Goal: Information Seeking & Learning: Learn about a topic

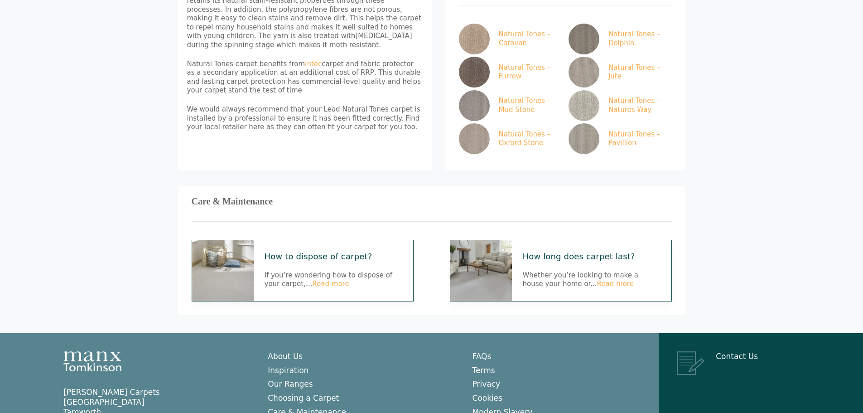
scroll to position [272, 0]
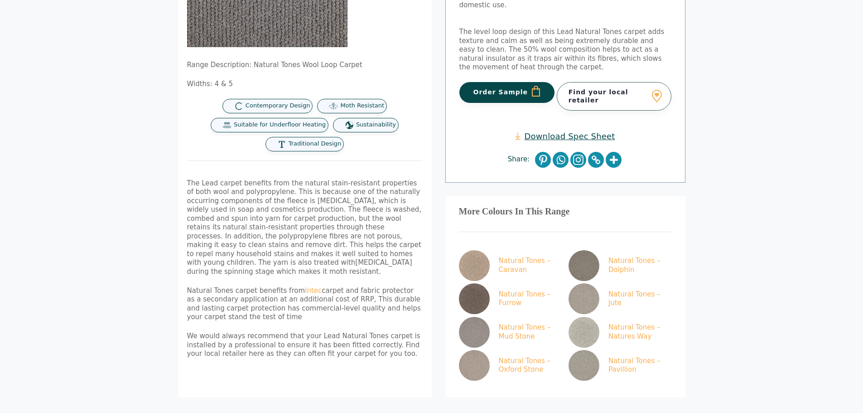
click at [587, 131] on link "Download Spec Sheet" at bounding box center [565, 136] width 100 height 10
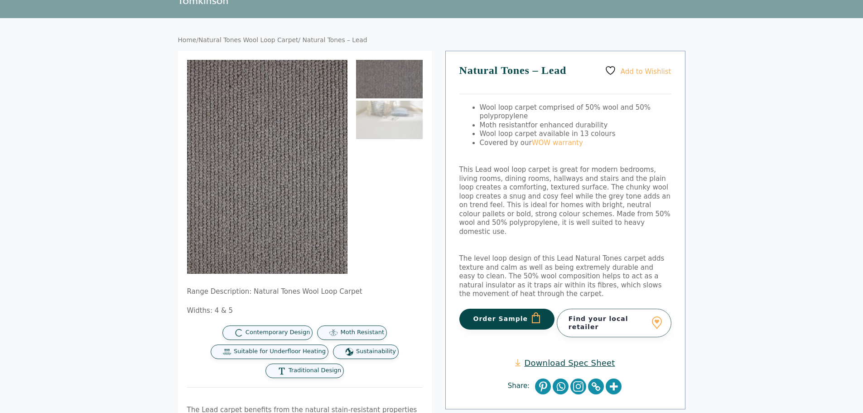
drag, startPoint x: 354, startPoint y: 294, endPoint x: 248, endPoint y: 289, distance: 106.2
click at [248, 289] on p "Range Description: Natural Tones Wool Loop Carpet" at bounding box center [305, 291] width 236 height 9
click at [247, 289] on p "Range Description: Natural Tones Wool Loop Carpet" at bounding box center [305, 291] width 236 height 9
drag, startPoint x: 346, startPoint y: 291, endPoint x: 246, endPoint y: 291, distance: 100.2
click at [246, 291] on p "Range Description: Natural Tones Wool Loop Carpet" at bounding box center [305, 291] width 236 height 9
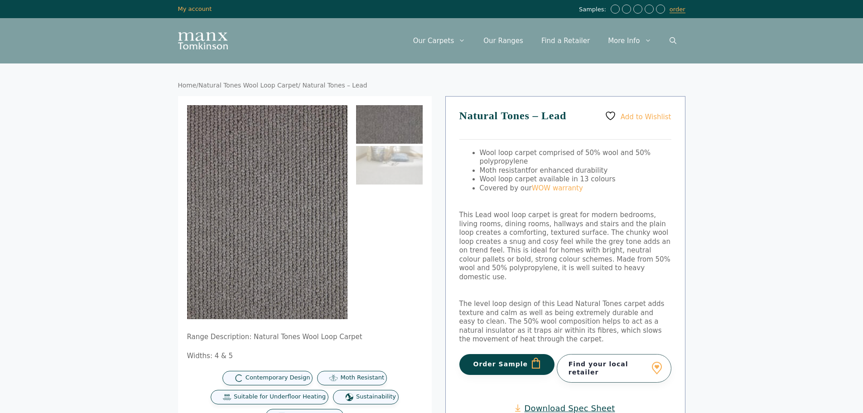
click at [186, 86] on link "Home" at bounding box center [187, 85] width 19 height 7
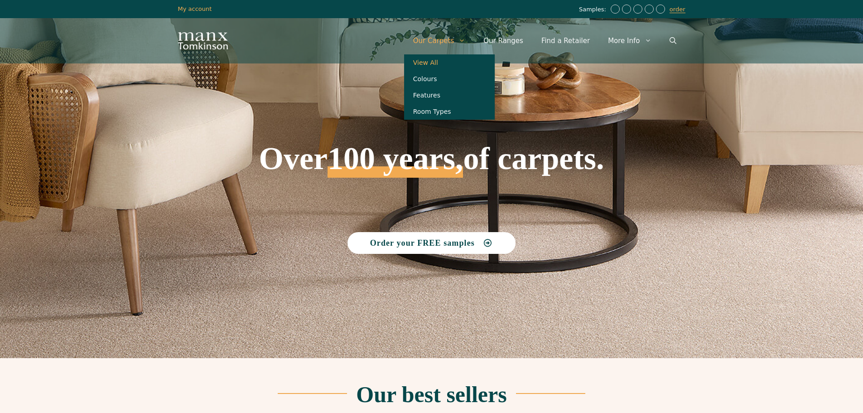
click at [446, 62] on link "View All" at bounding box center [449, 62] width 91 height 16
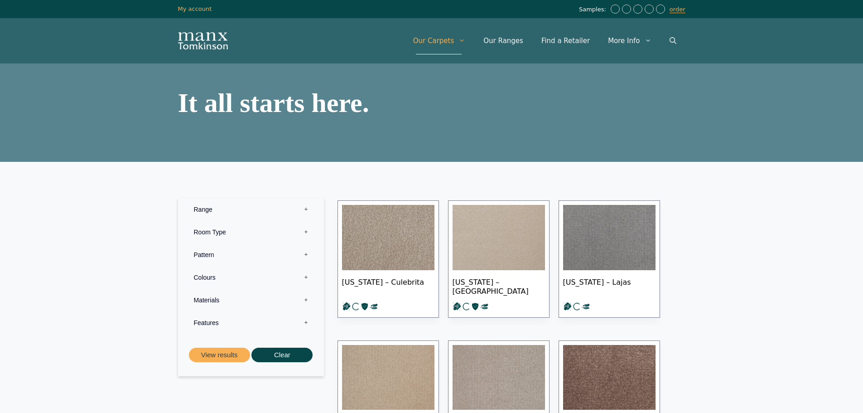
click at [201, 227] on label "Room Type 0" at bounding box center [251, 232] width 132 height 23
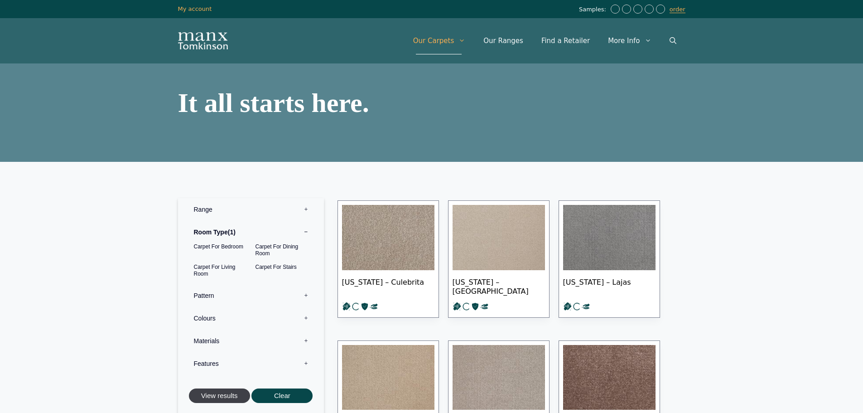
click at [219, 394] on button "View results" at bounding box center [219, 395] width 61 height 15
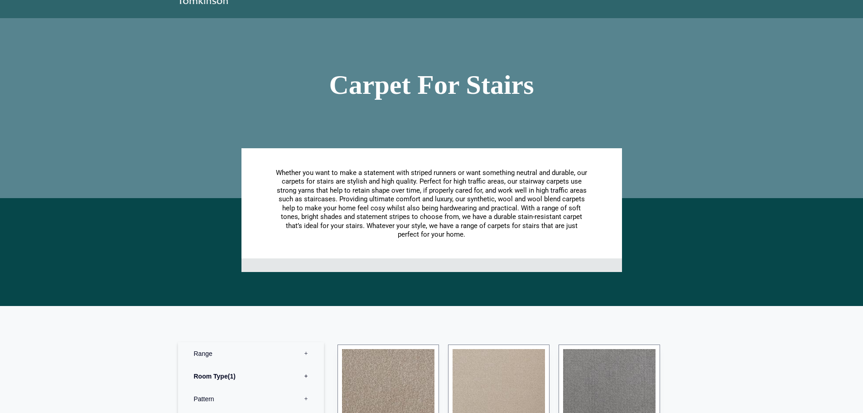
scroll to position [227, 0]
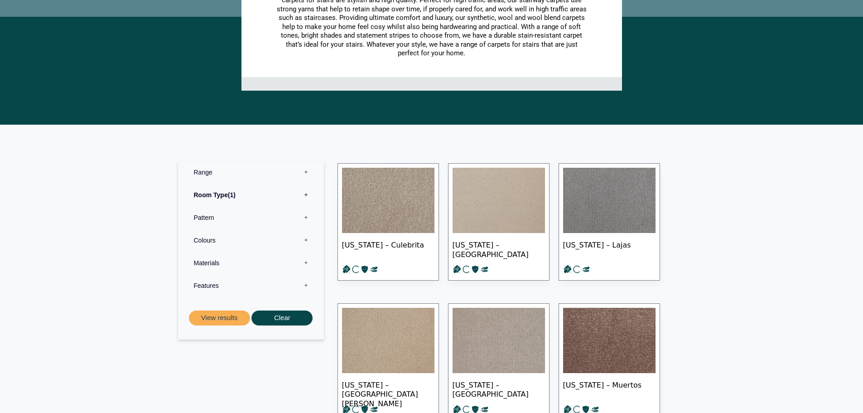
click at [510, 209] on img at bounding box center [499, 200] width 92 height 65
click at [252, 267] on label "Materials 0" at bounding box center [251, 263] width 132 height 23
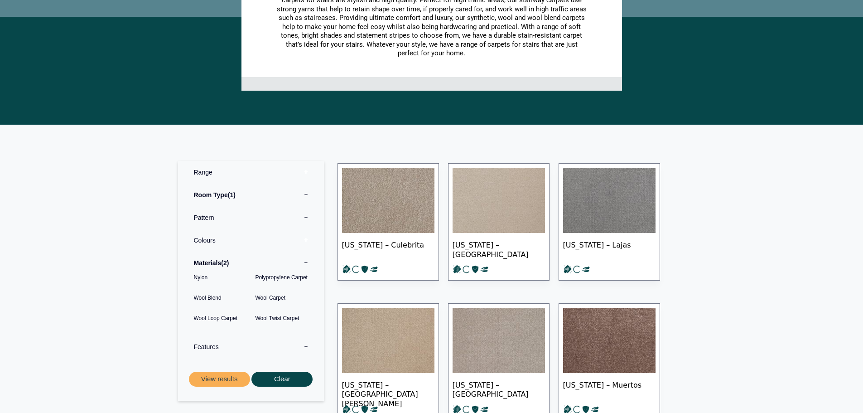
click at [231, 350] on label "Features 0" at bounding box center [251, 346] width 132 height 23
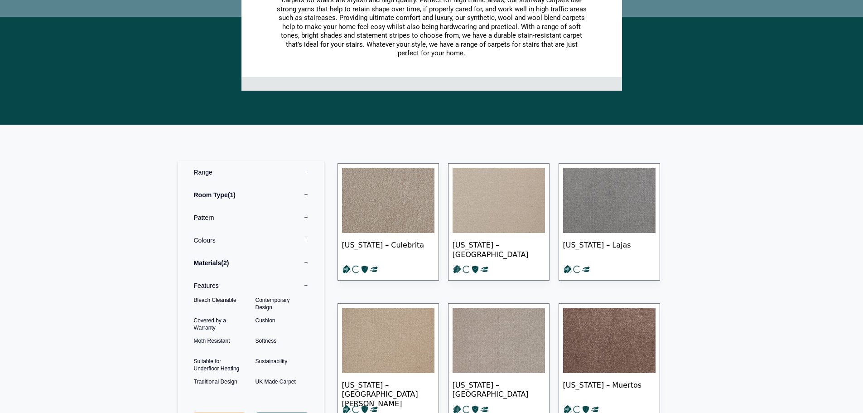
scroll to position [363, 0]
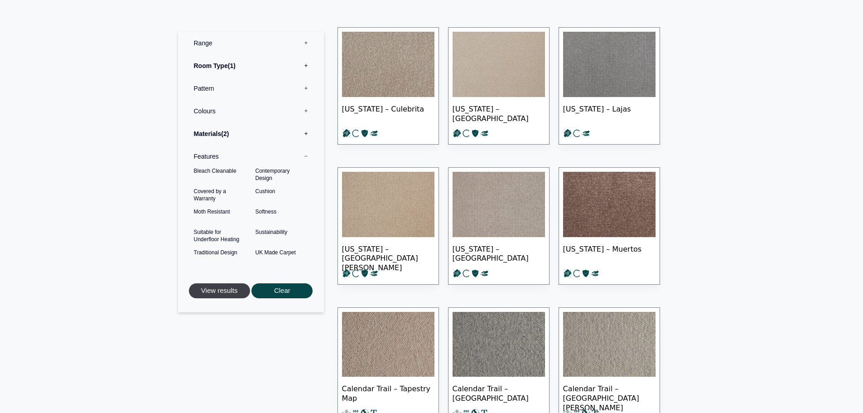
click at [224, 293] on button "View results" at bounding box center [219, 290] width 61 height 15
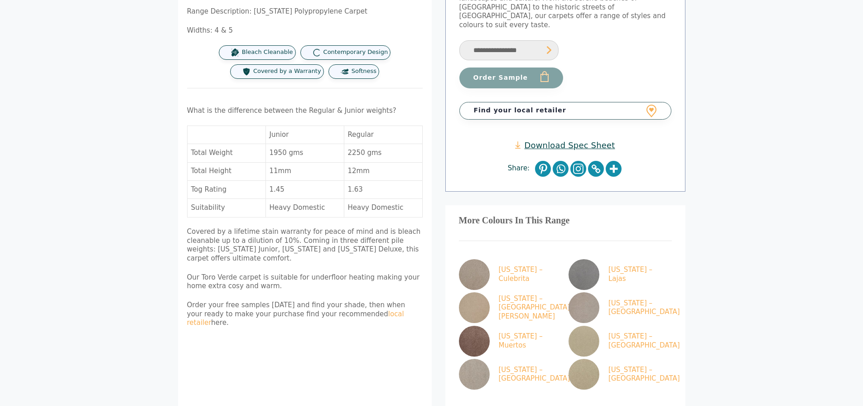
scroll to position [181, 0]
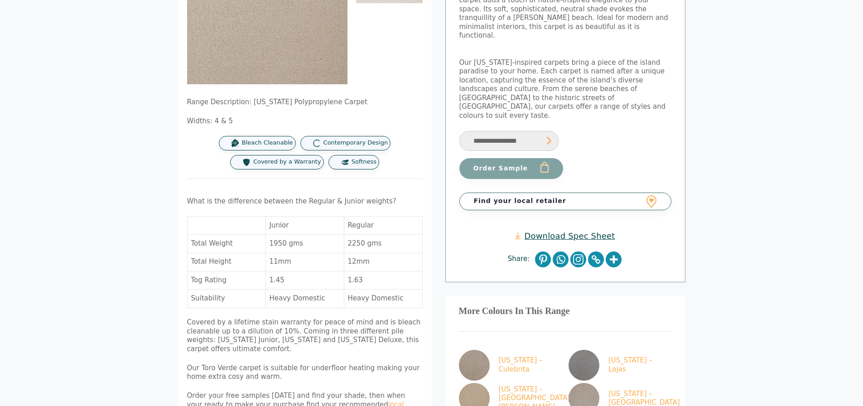
click at [558, 231] on link "Download Spec Sheet" at bounding box center [565, 236] width 100 height 10
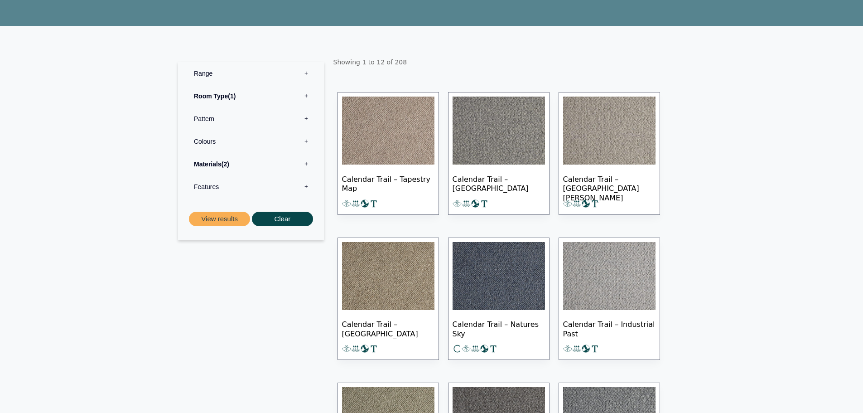
scroll to position [227, 0]
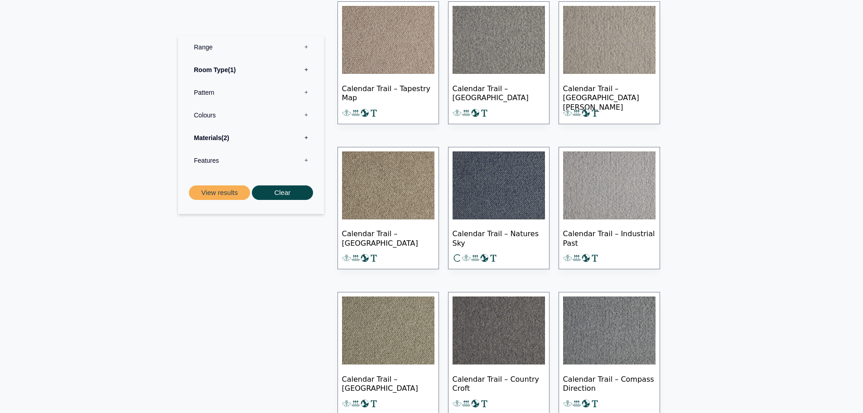
click at [382, 73] on img at bounding box center [388, 40] width 92 height 68
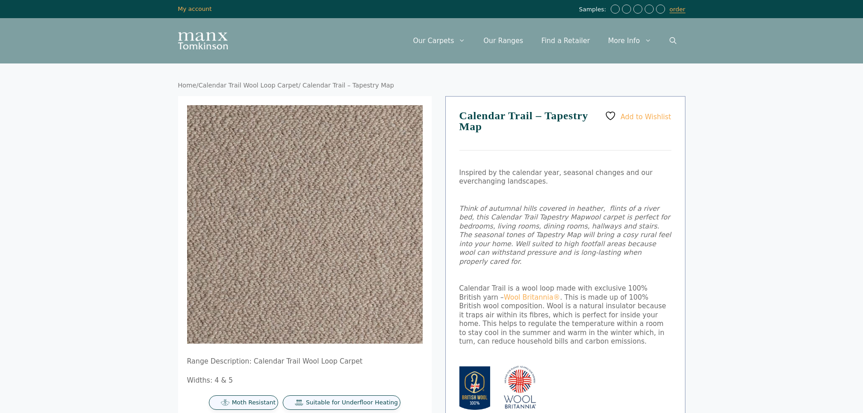
scroll to position [272, 0]
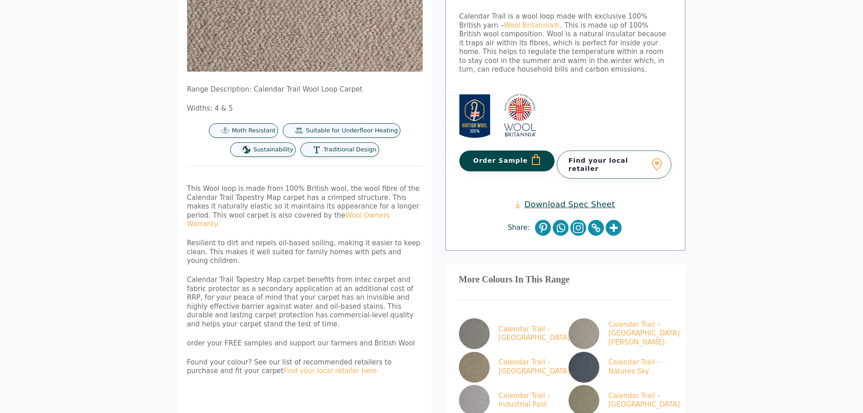
click at [563, 199] on link "Download Spec Sheet" at bounding box center [565, 204] width 100 height 10
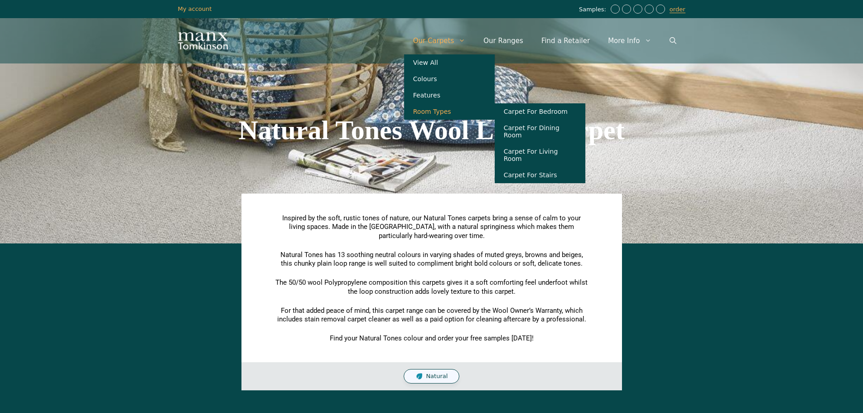
click at [447, 114] on link "Room Types" at bounding box center [449, 111] width 91 height 16
click at [533, 176] on link "Carpet For Stairs" at bounding box center [540, 175] width 91 height 16
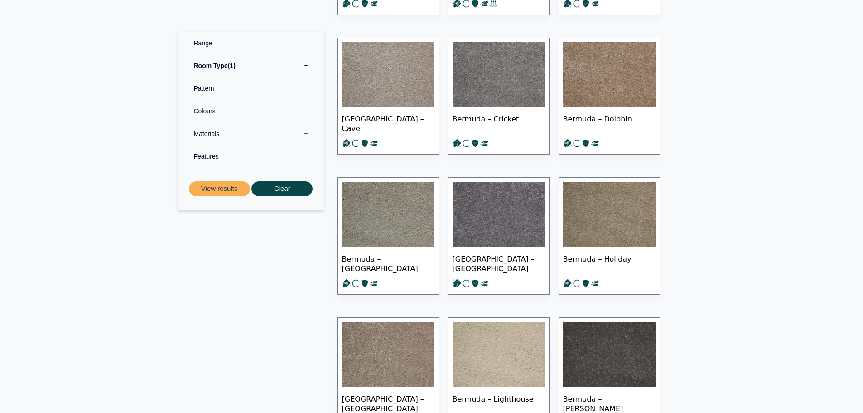
scroll to position [2765, 0]
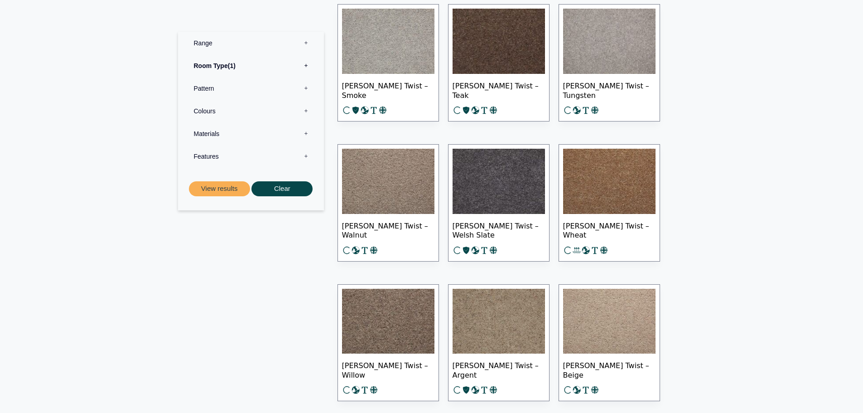
click at [585, 193] on img at bounding box center [609, 181] width 92 height 65
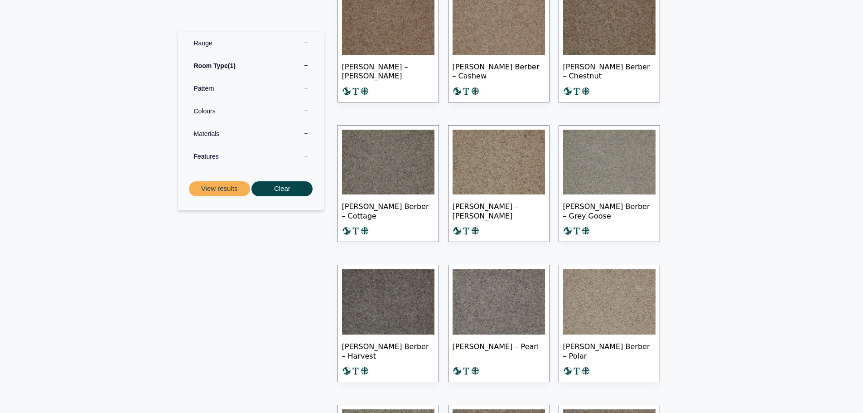
scroll to position [5757, 0]
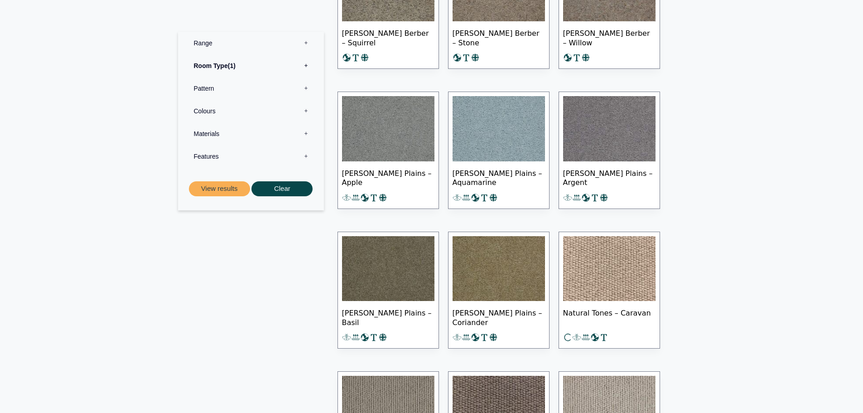
click at [509, 270] on img at bounding box center [499, 268] width 92 height 65
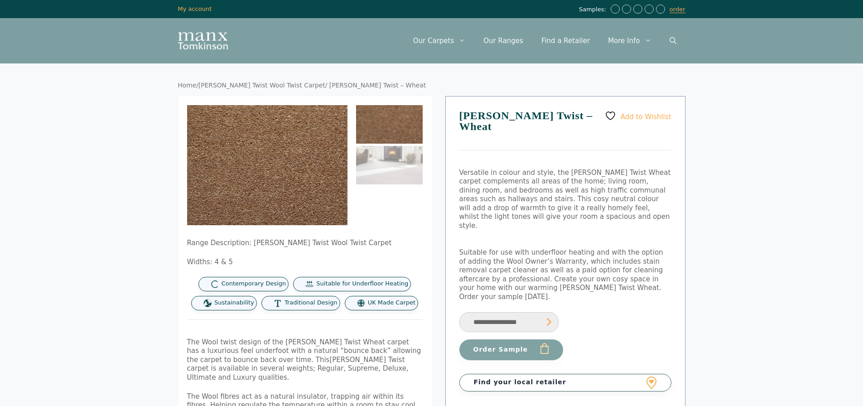
scroll to position [227, 0]
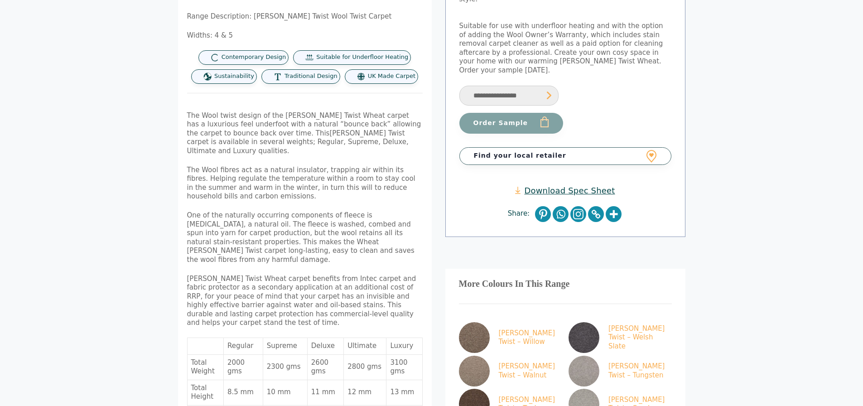
click at [537, 185] on link "Download Spec Sheet" at bounding box center [565, 190] width 100 height 10
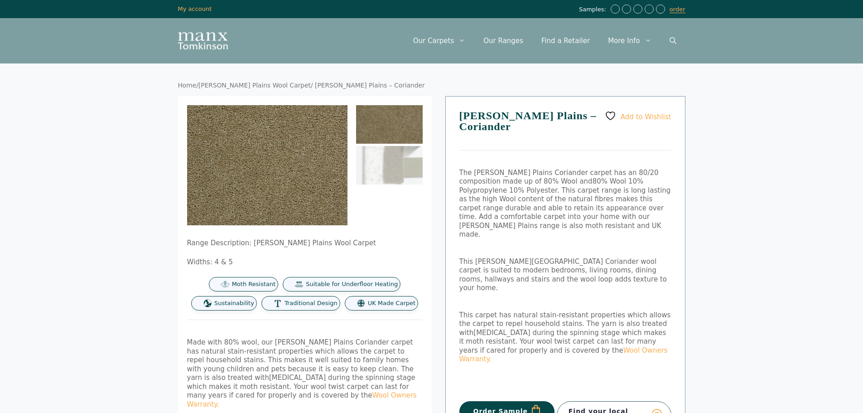
scroll to position [227, 0]
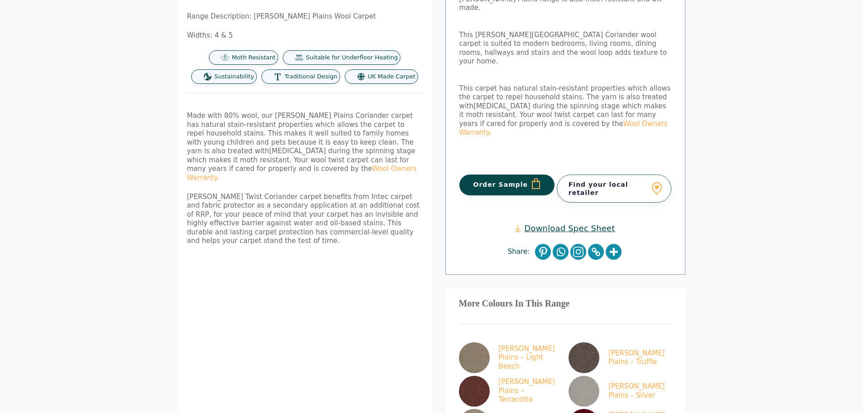
click at [556, 223] on link "Download Spec Sheet" at bounding box center [565, 228] width 100 height 10
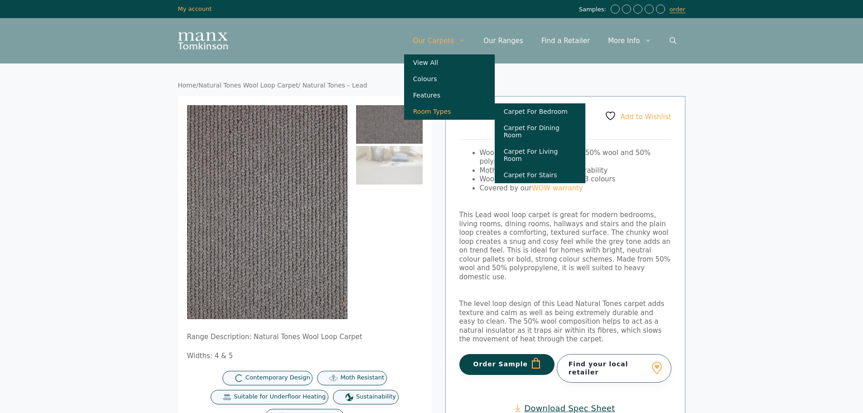
click at [438, 115] on link "Room Types" at bounding box center [449, 111] width 91 height 16
click at [551, 167] on link "Carpet For Stairs" at bounding box center [540, 175] width 91 height 16
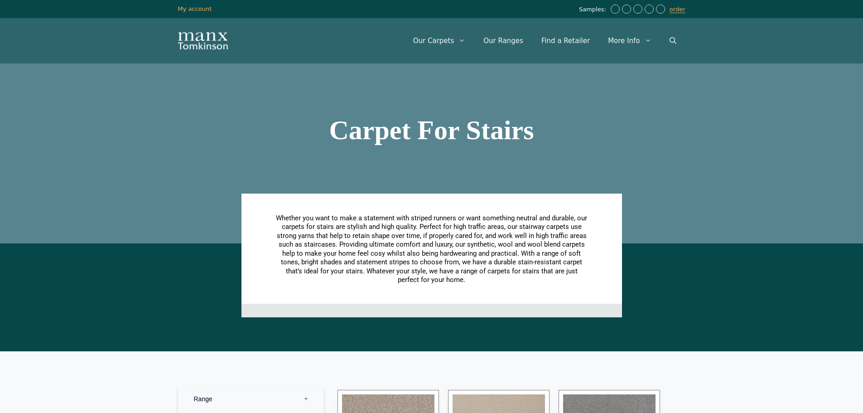
scroll to position [317, 0]
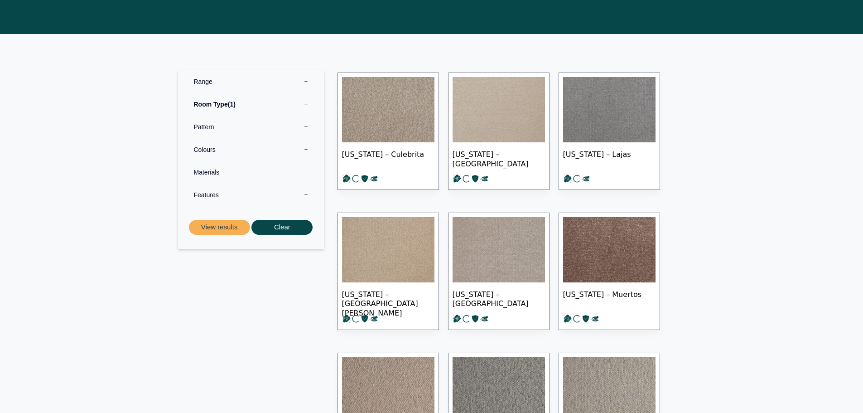
click at [226, 169] on label "Materials 0" at bounding box center [251, 172] width 132 height 23
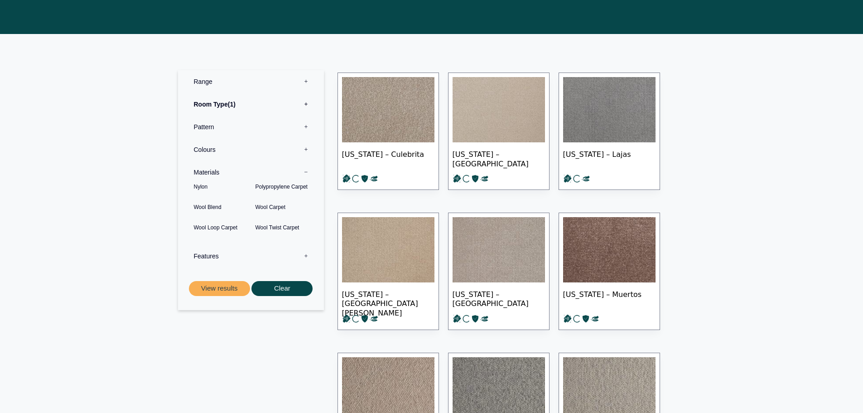
click at [244, 252] on label "Features 0" at bounding box center [251, 256] width 132 height 23
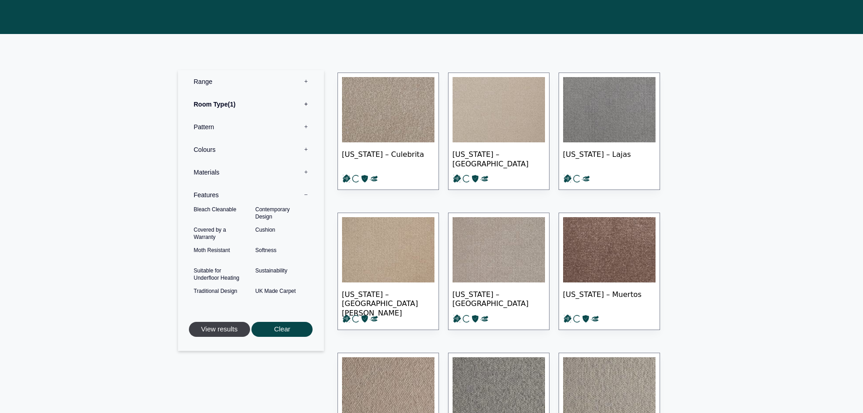
click at [214, 326] on button "View results" at bounding box center [219, 329] width 61 height 15
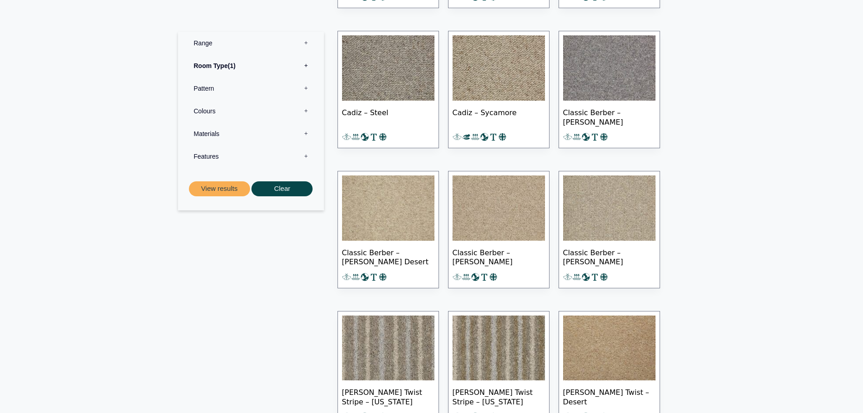
scroll to position [12178, 0]
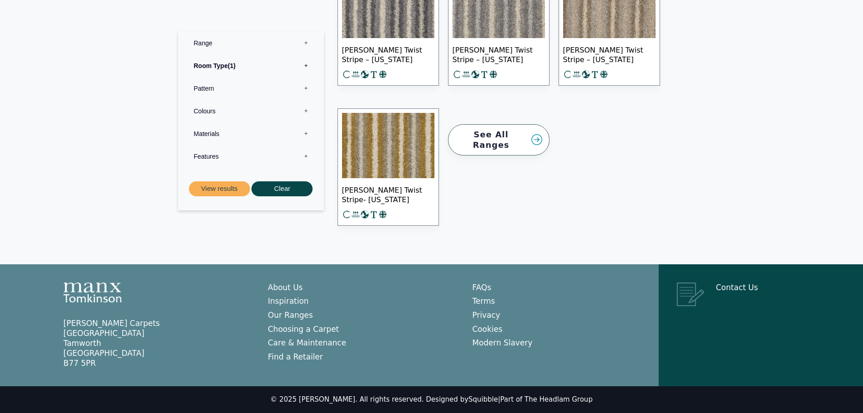
click at [371, 197] on span "Tomkinson Twist Stripe- Alabama" at bounding box center [388, 194] width 92 height 32
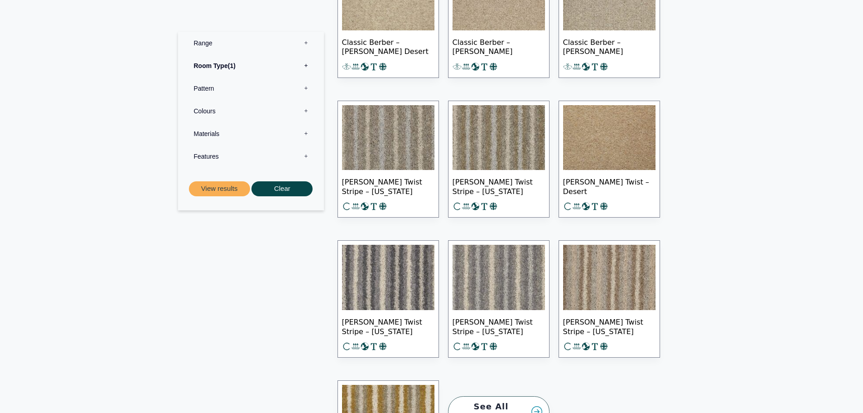
scroll to position [11634, 0]
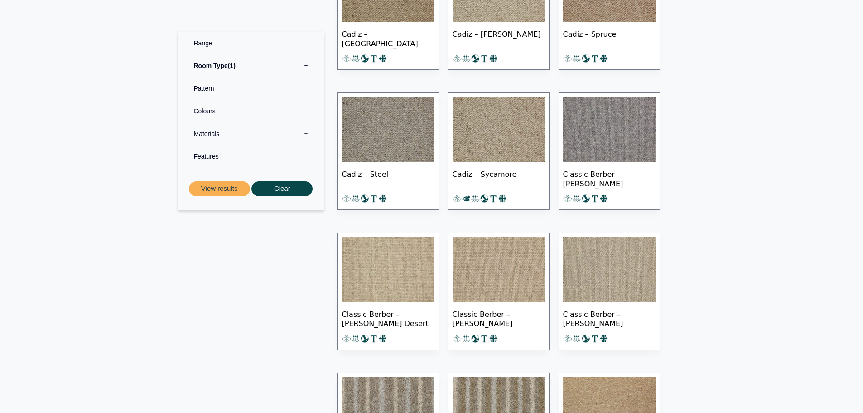
click at [413, 149] on img at bounding box center [388, 129] width 92 height 65
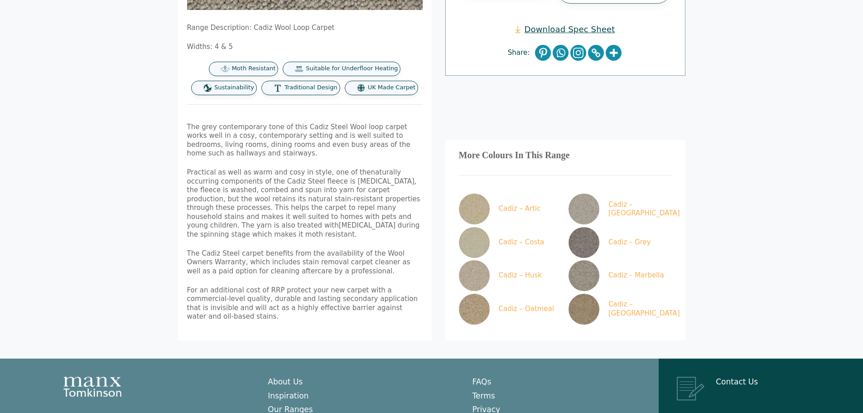
scroll to position [136, 0]
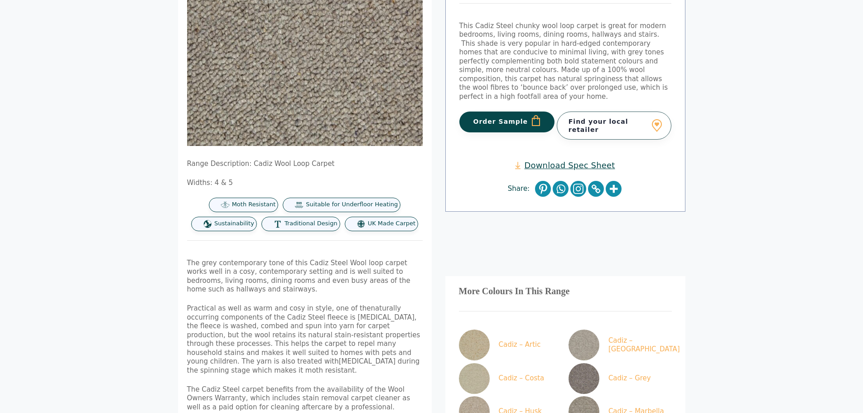
click at [562, 160] on link "Download Spec Sheet" at bounding box center [565, 165] width 100 height 10
